Goal: Information Seeking & Learning: Compare options

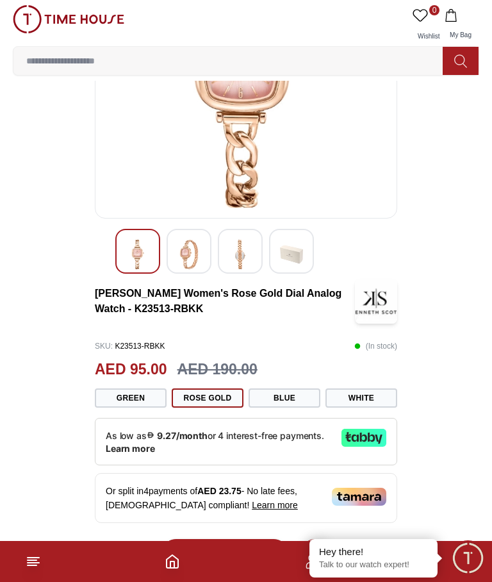
scroll to position [147, 0]
